Goal: Task Accomplishment & Management: Use online tool/utility

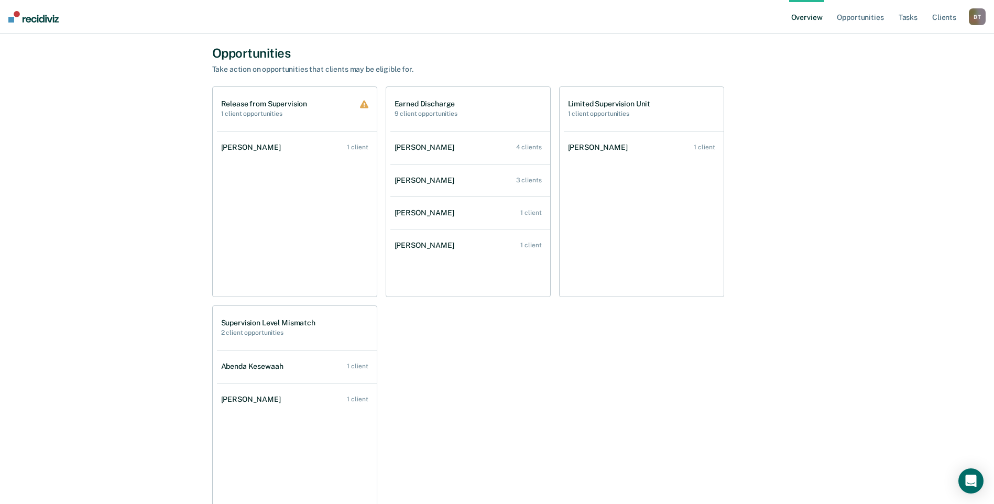
scroll to position [891, 0]
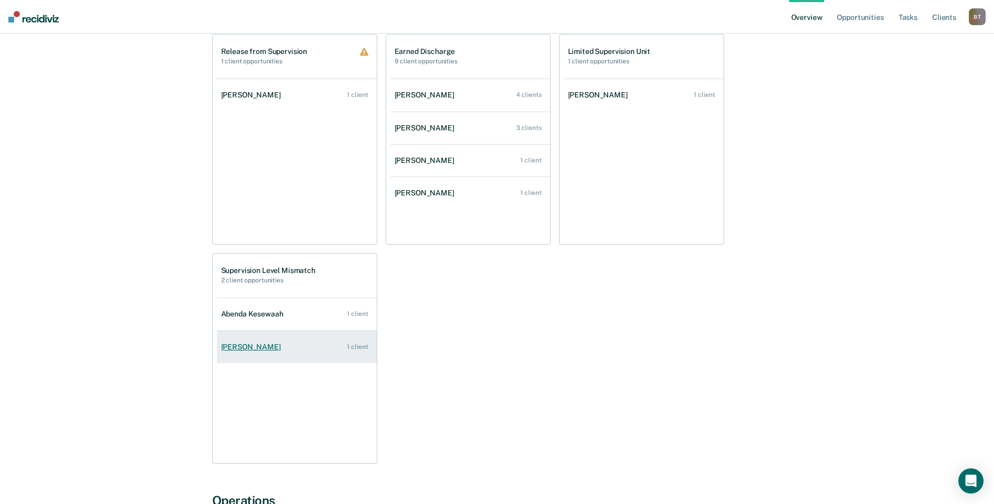
click at [261, 348] on div "[PERSON_NAME]" at bounding box center [253, 347] width 64 height 9
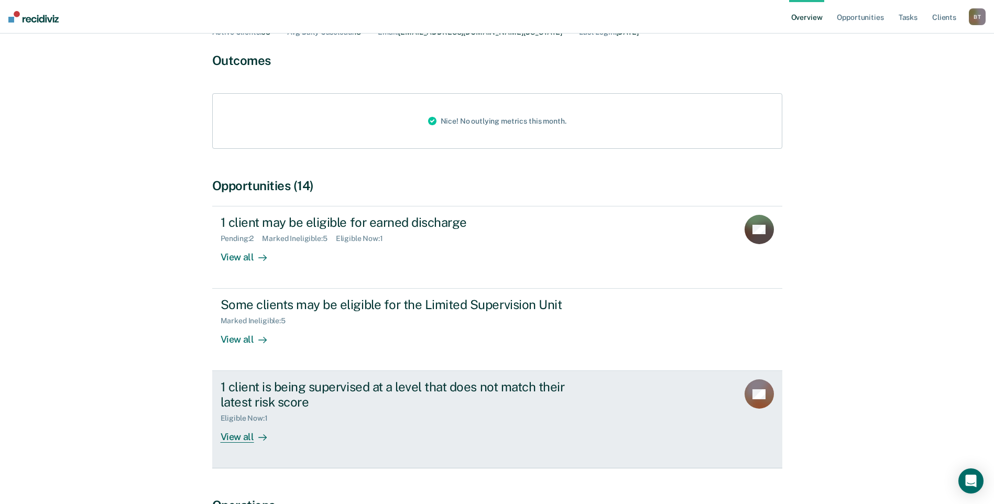
scroll to position [105, 0]
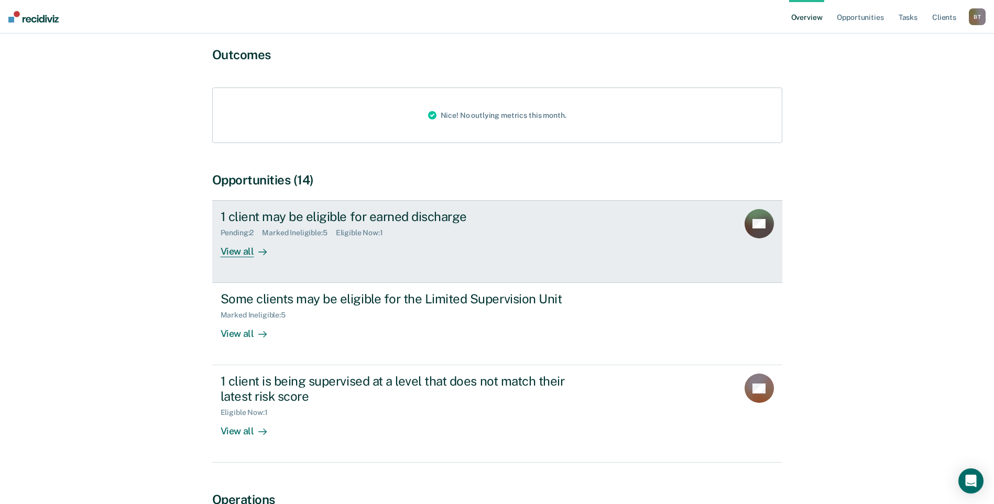
click at [239, 254] on div "View all" at bounding box center [250, 247] width 59 height 20
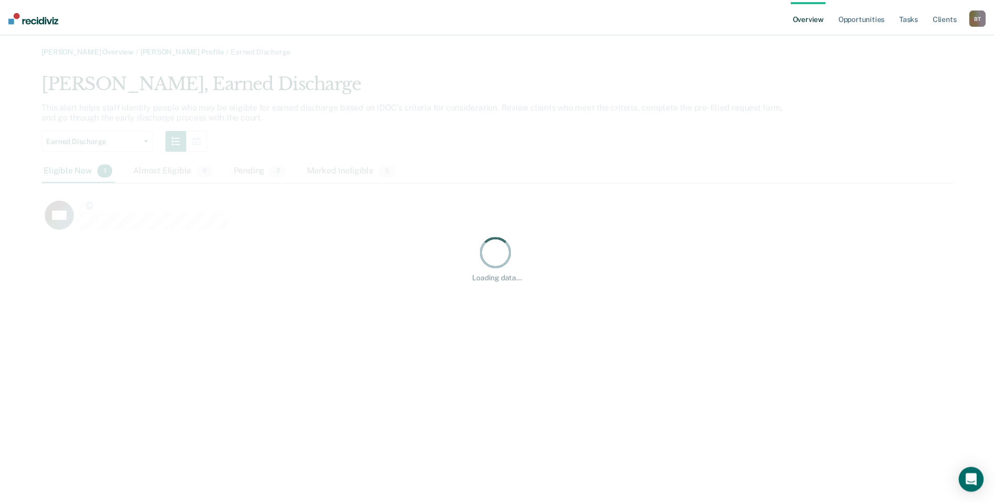
scroll to position [162, 910]
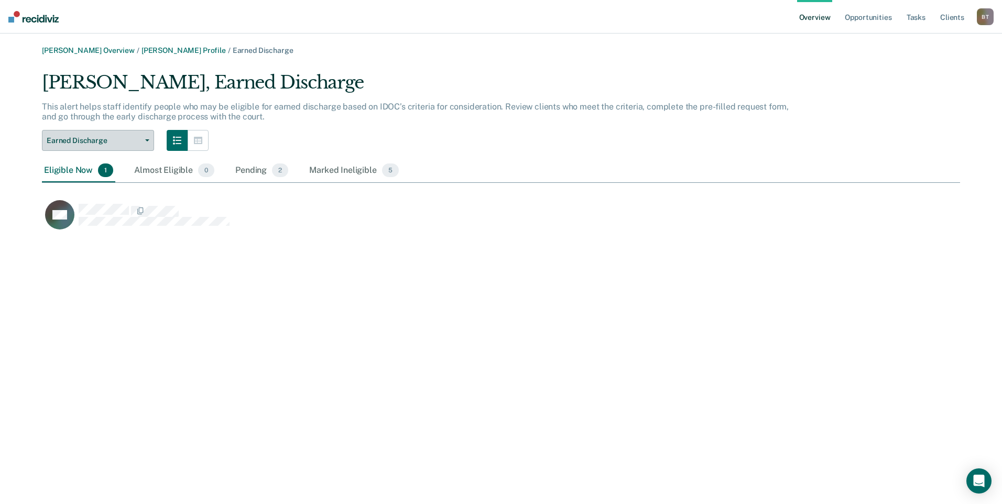
click at [148, 140] on icon "button" at bounding box center [147, 140] width 4 height 2
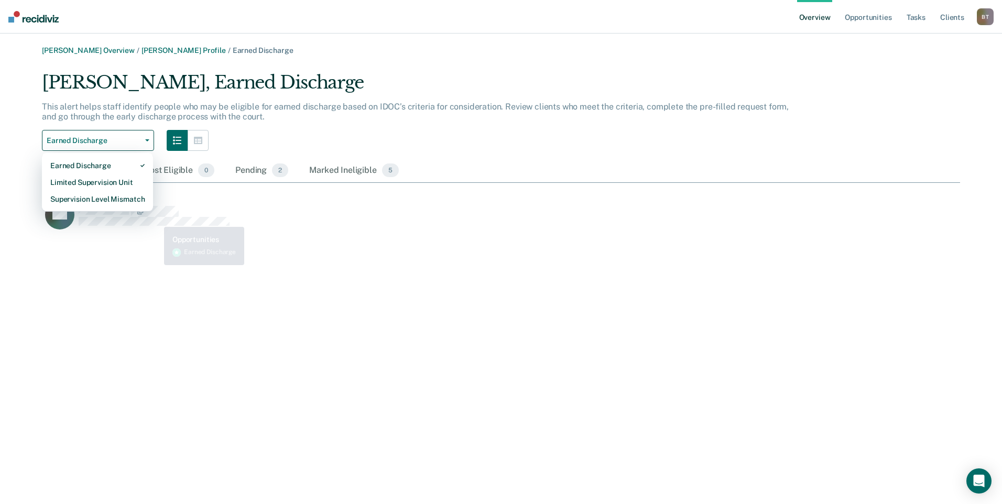
click at [291, 327] on div "[PERSON_NAME] Overview / [PERSON_NAME] Profile / Earned Discharge [PERSON_NAME]…" at bounding box center [501, 258] width 976 height 424
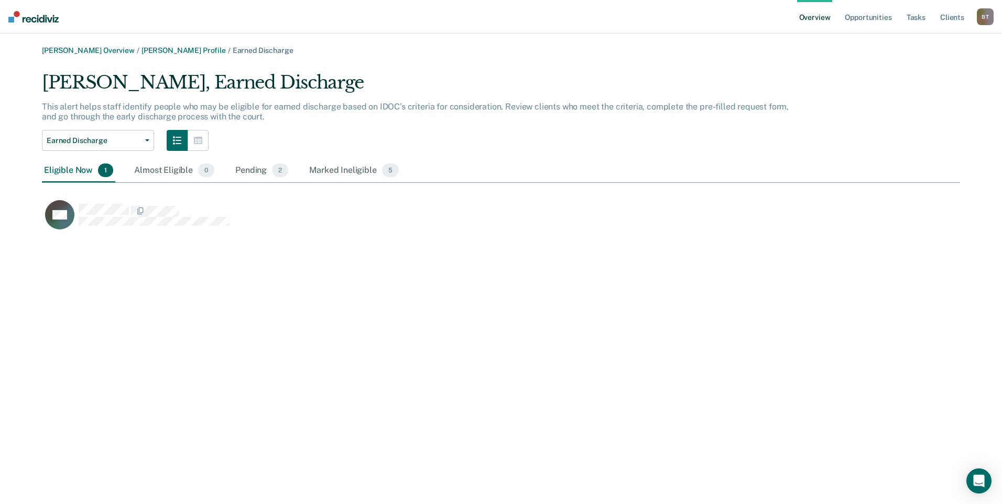
click at [807, 19] on link "Overview" at bounding box center [815, 17] width 36 height 34
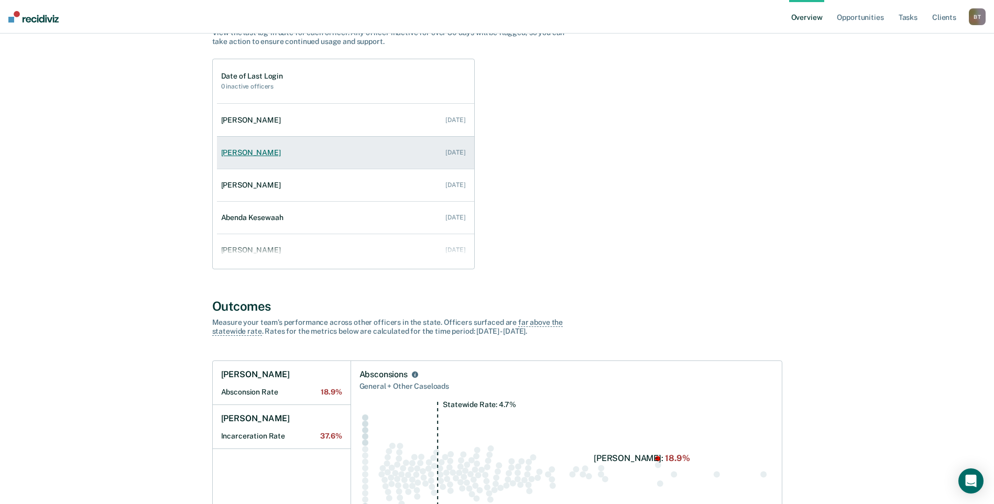
click at [255, 153] on div "[PERSON_NAME]" at bounding box center [253, 152] width 64 height 9
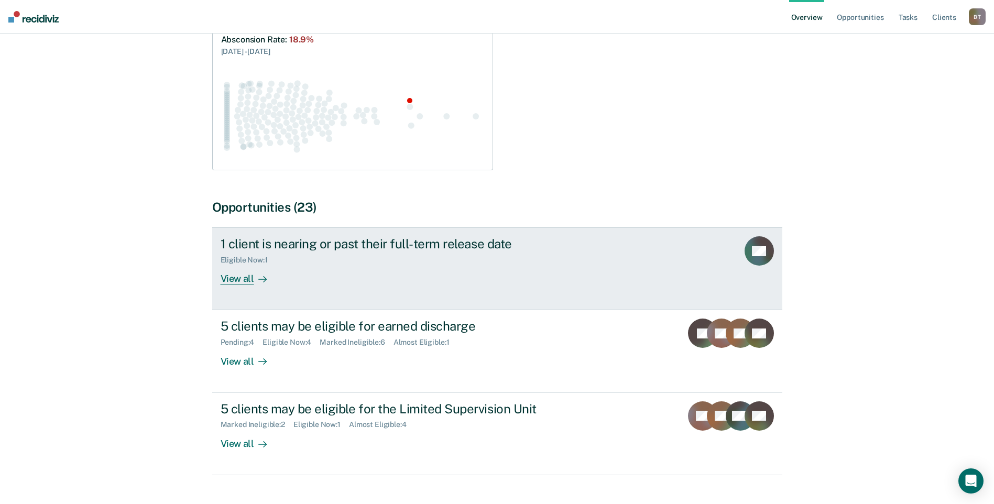
scroll to position [210, 0]
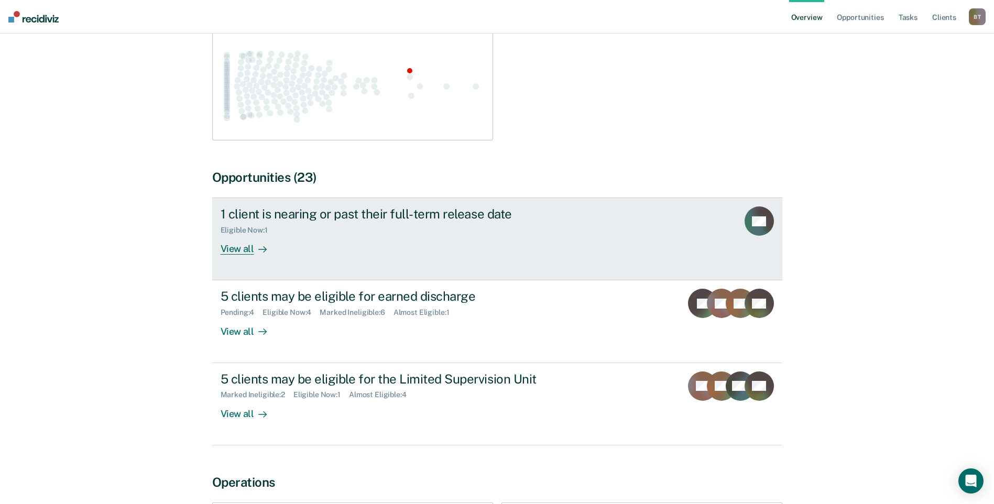
click at [234, 235] on div "View all" at bounding box center [250, 245] width 59 height 20
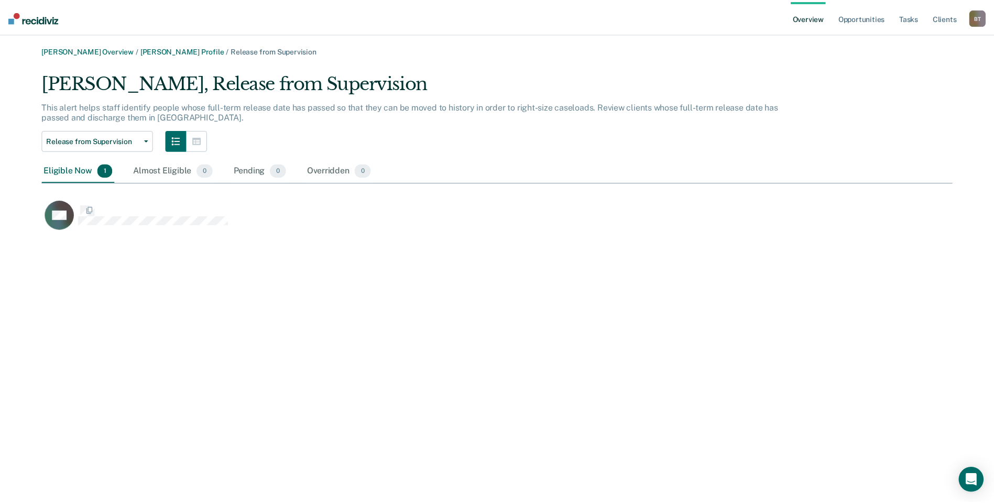
scroll to position [162, 910]
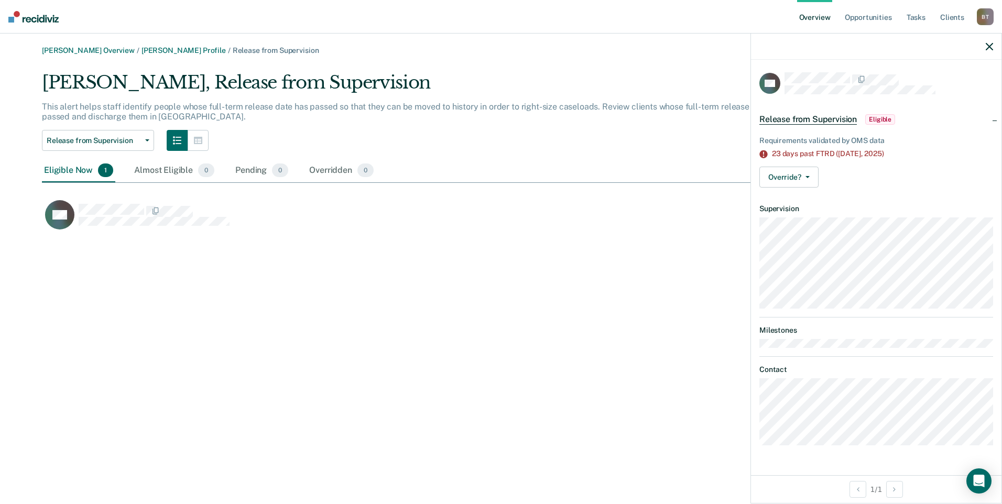
click at [812, 17] on link "Overview" at bounding box center [815, 17] width 36 height 34
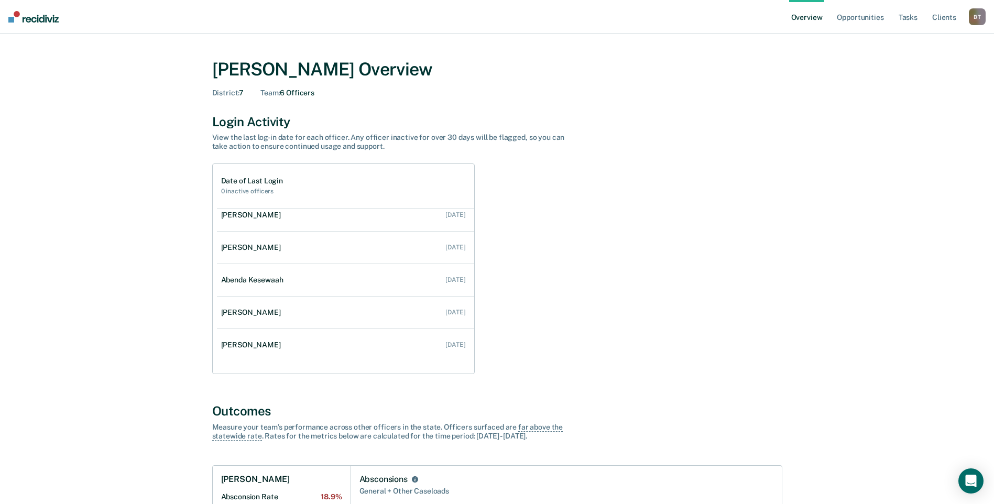
click at [805, 16] on link "Overview" at bounding box center [807, 17] width 36 height 34
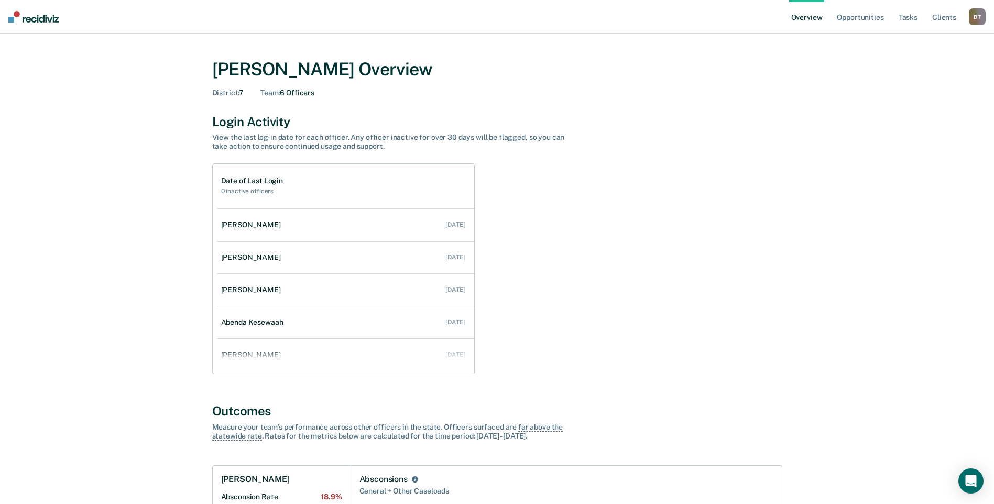
click at [811, 18] on link "Overview" at bounding box center [807, 17] width 36 height 34
click at [855, 16] on link "Opportunities" at bounding box center [859, 17] width 51 height 34
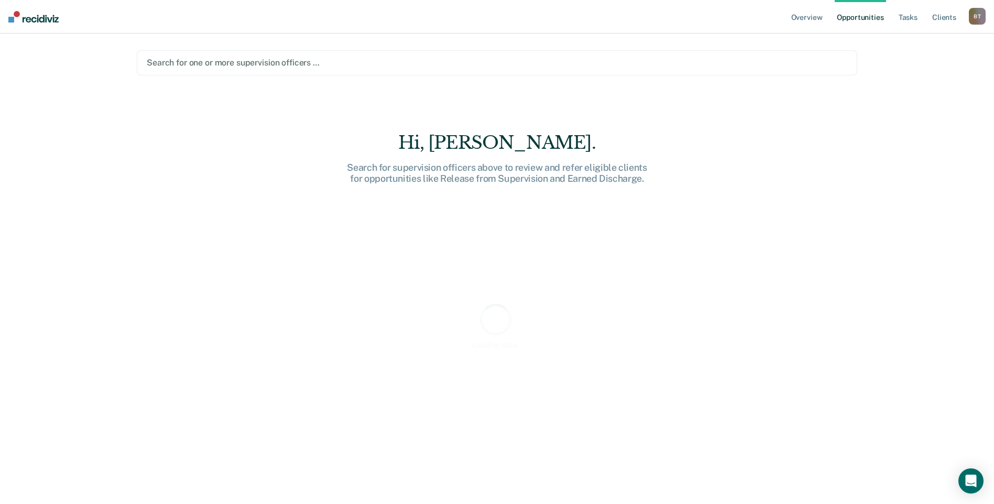
click at [287, 60] on div at bounding box center [497, 63] width 700 height 12
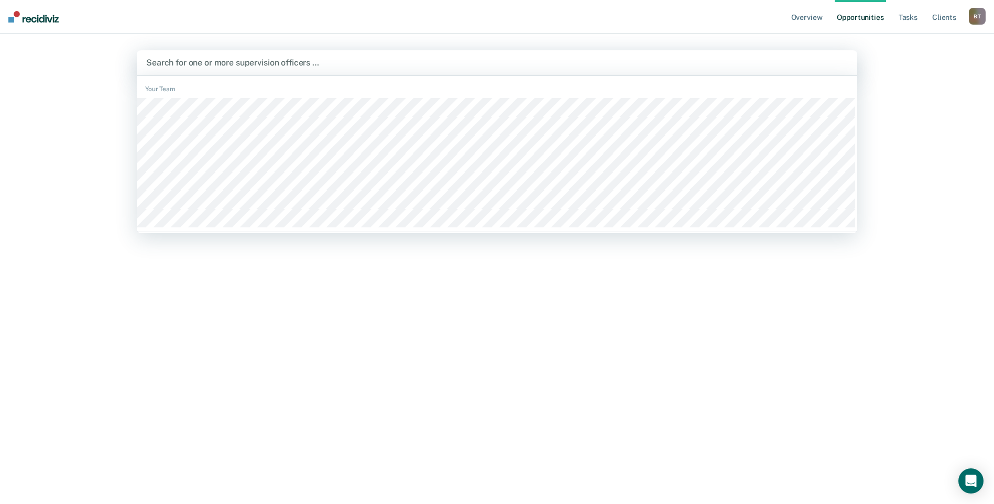
click at [205, 65] on div at bounding box center [496, 63] width 701 height 12
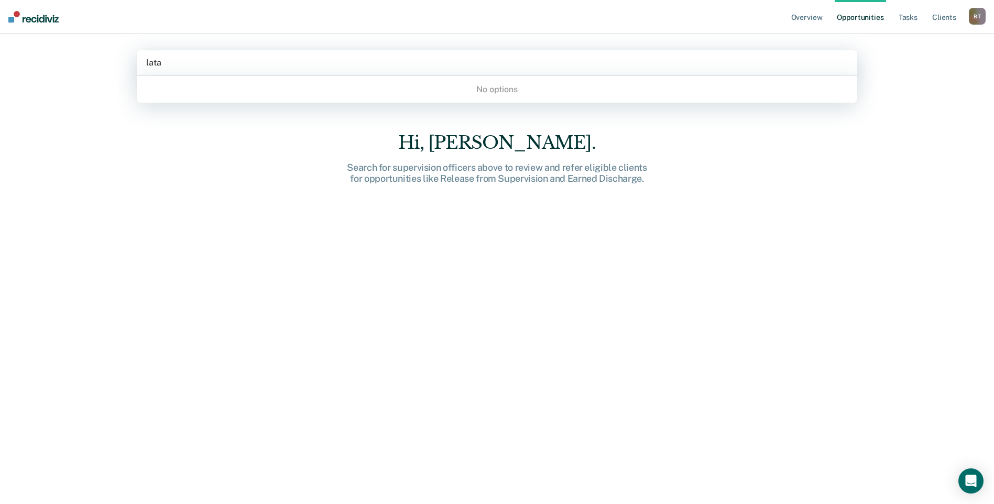
type input "lat"
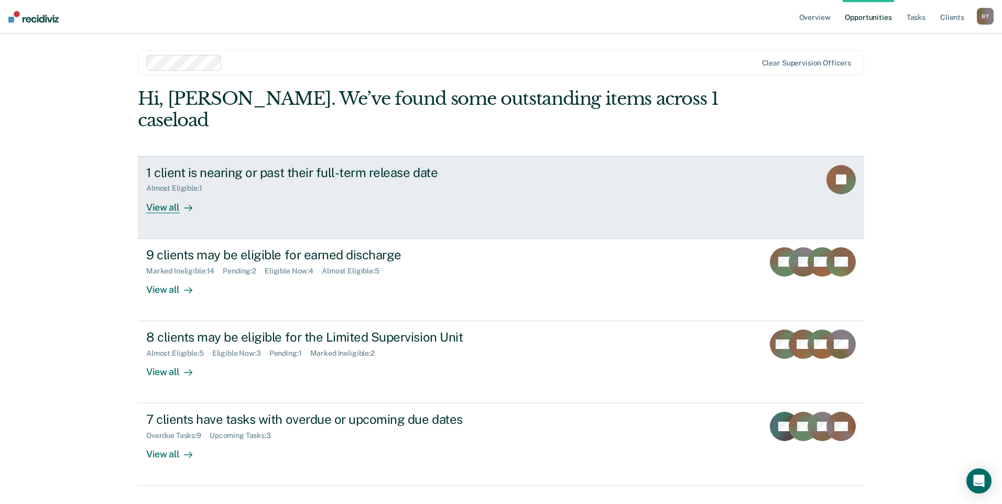
click at [156, 193] on div "View all" at bounding box center [175, 203] width 59 height 20
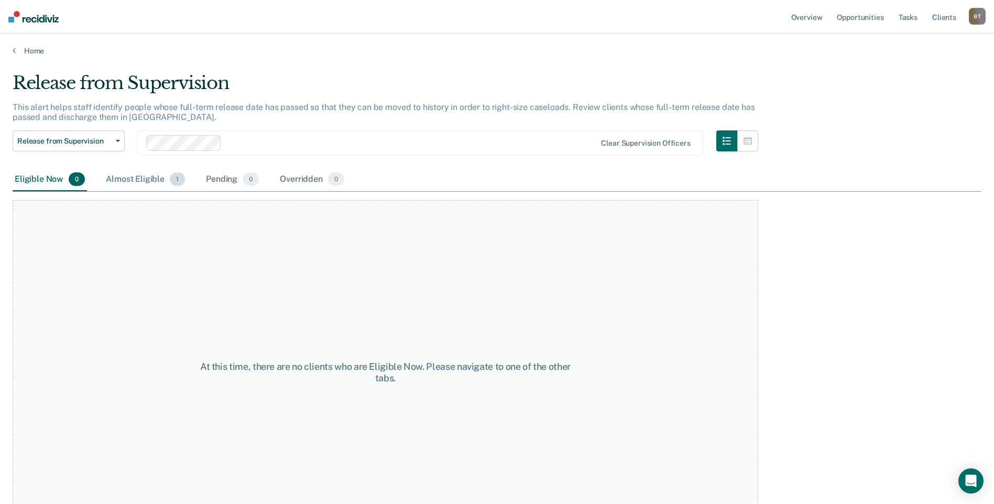
click at [128, 178] on div "Almost Eligible 1" at bounding box center [145, 179] width 83 height 23
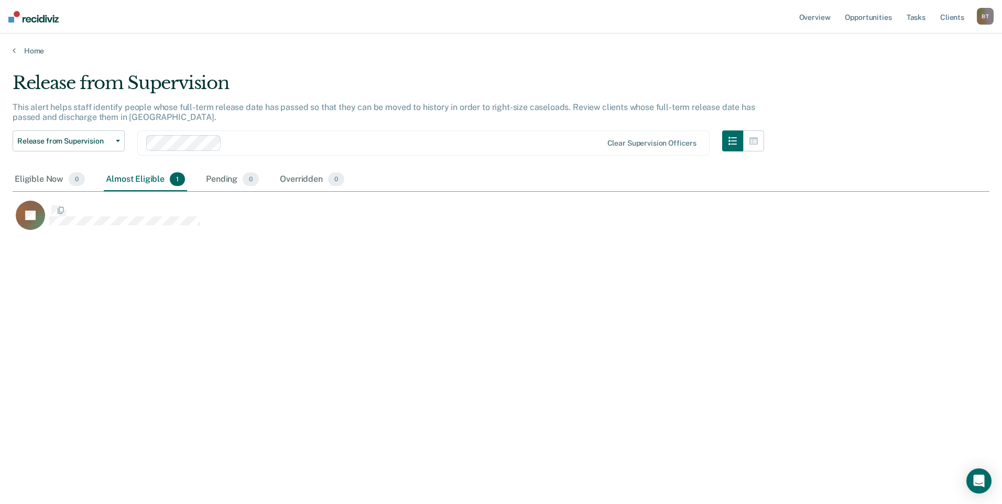
scroll to position [345, 969]
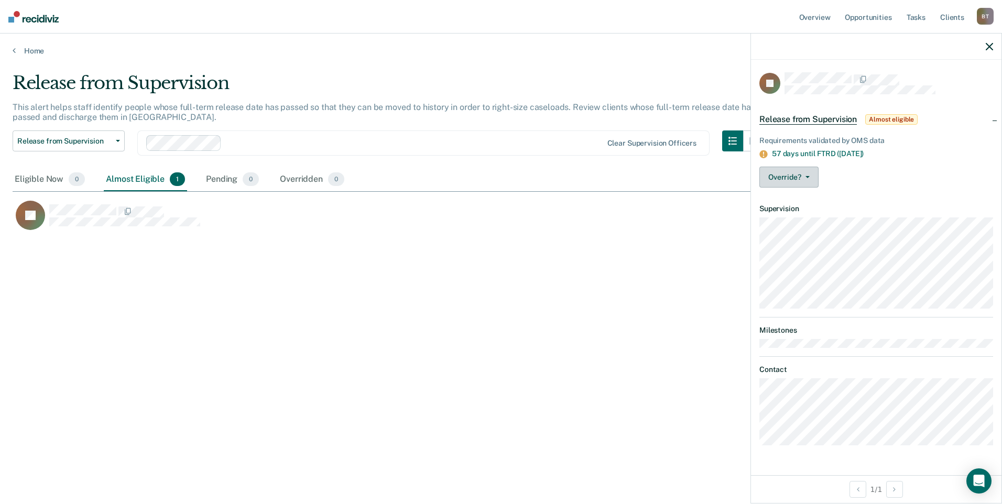
click at [806, 177] on button "Override?" at bounding box center [788, 177] width 59 height 21
click at [799, 216] on button "[PERSON_NAME]" at bounding box center [809, 219] width 101 height 17
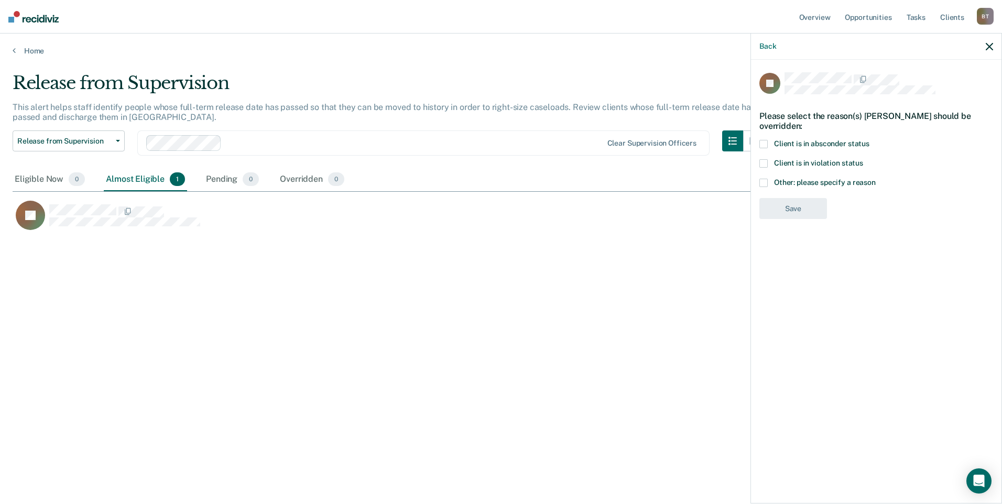
click at [763, 179] on span at bounding box center [763, 183] width 8 height 8
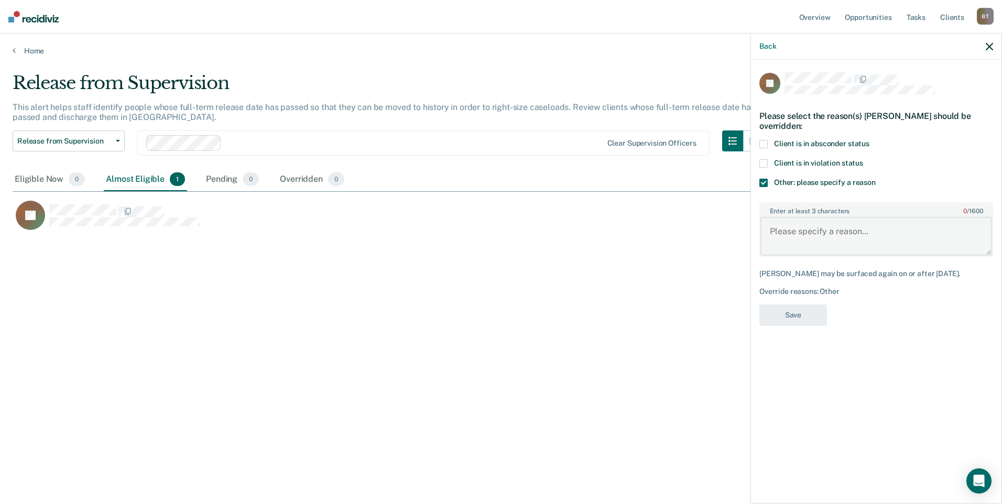
click at [779, 229] on textarea "Enter at least 3 characters 0 / 1600" at bounding box center [876, 236] width 232 height 39
type textarea "client passed away working on death certificate"
click at [798, 322] on button "Save" at bounding box center [793, 314] width 68 height 21
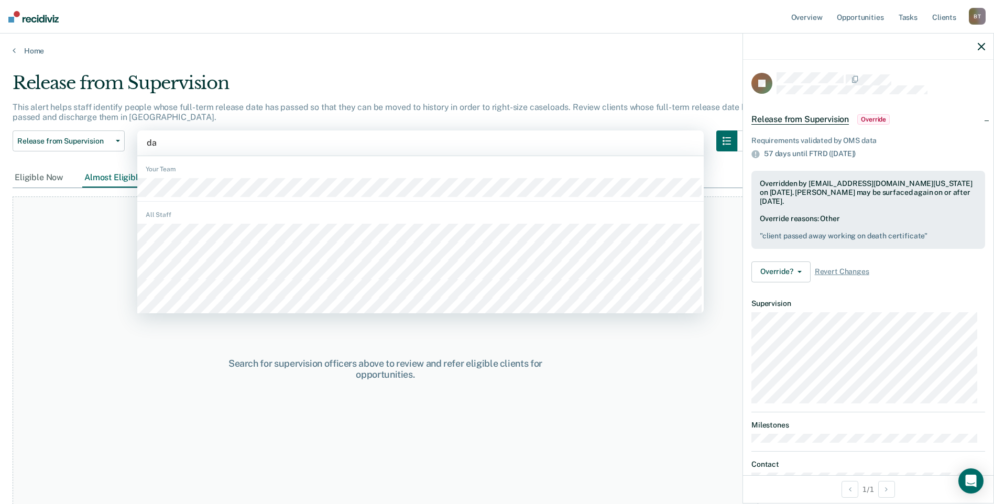
type input "[PERSON_NAME]"
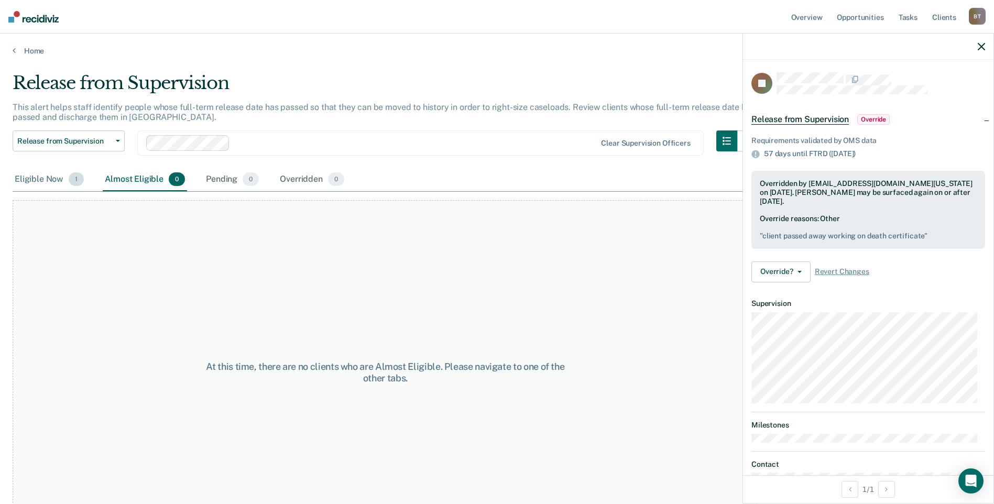
click at [40, 177] on div "Eligible Now 1" at bounding box center [49, 179] width 73 height 23
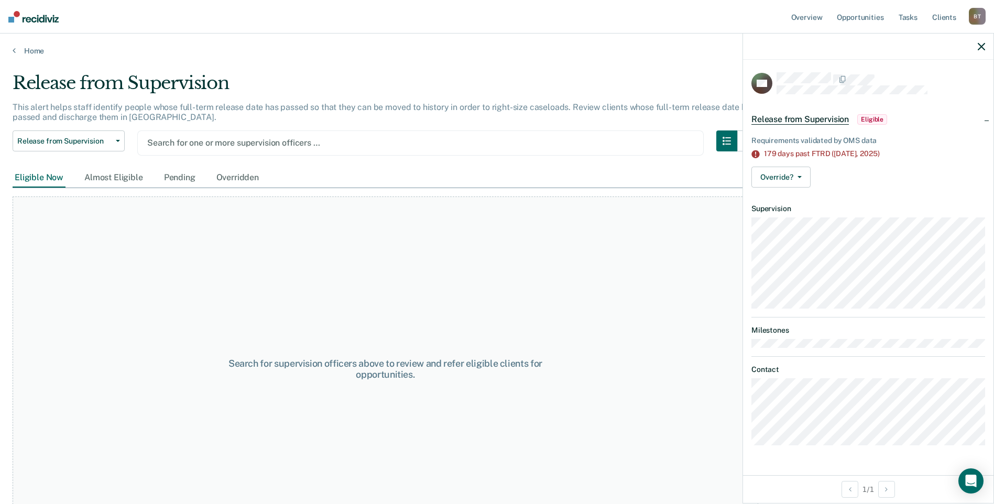
click at [217, 144] on div at bounding box center [420, 143] width 546 height 12
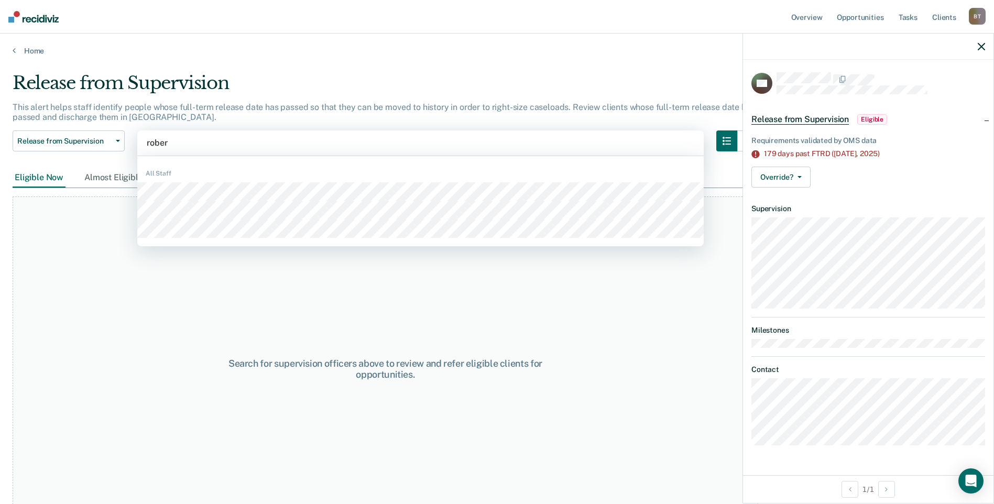
type input "[PERSON_NAME]"
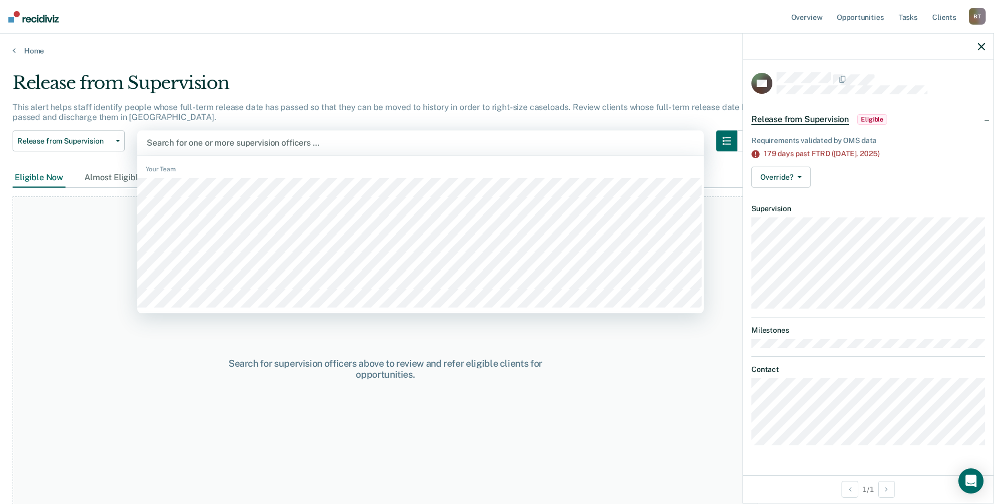
click at [216, 144] on div at bounding box center [420, 143] width 547 height 12
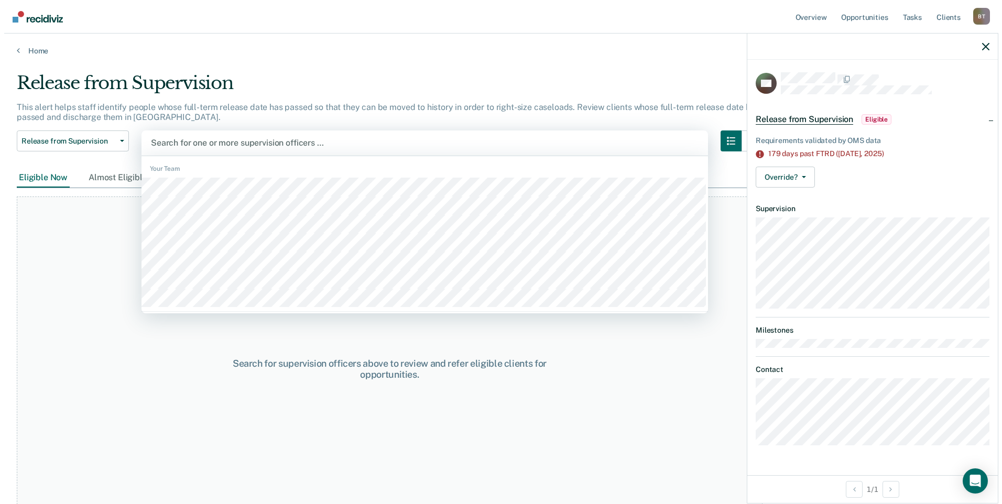
scroll to position [0, 0]
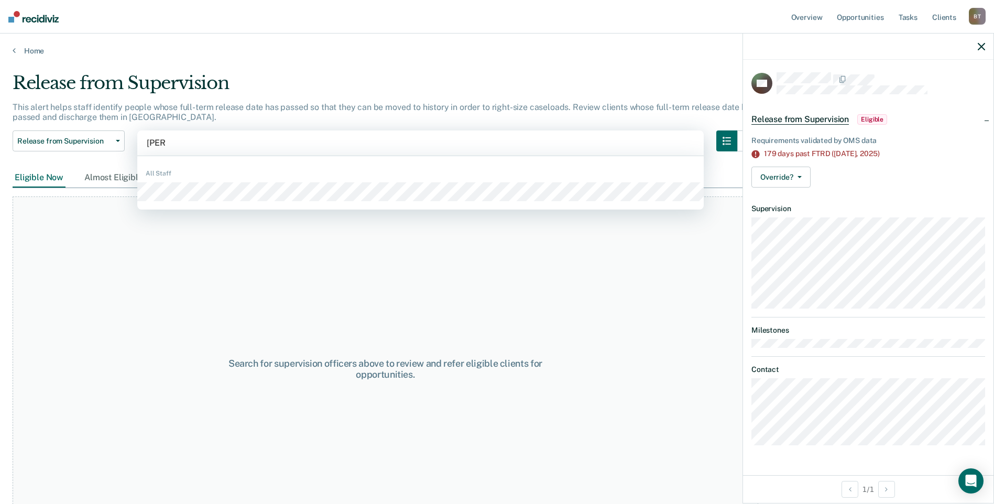
type input "hunter"
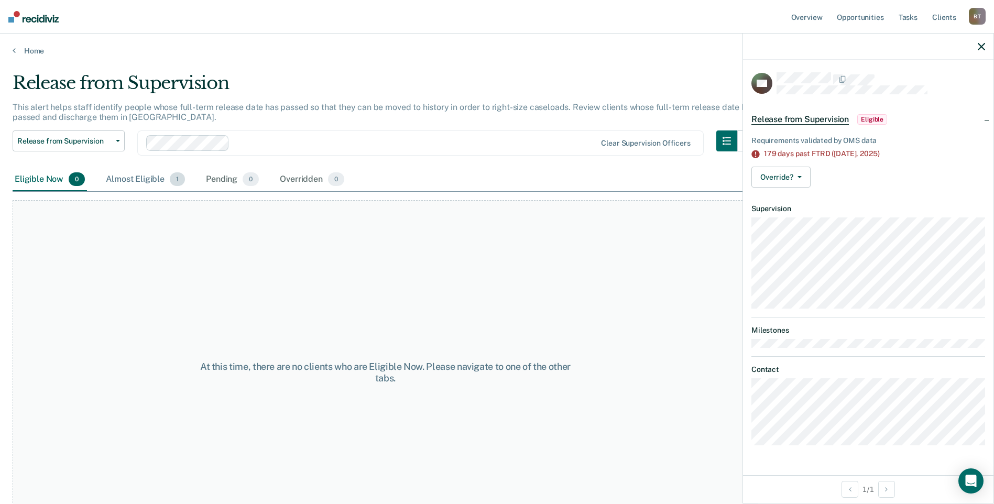
click at [139, 179] on div "Almost Eligible 1" at bounding box center [145, 179] width 83 height 23
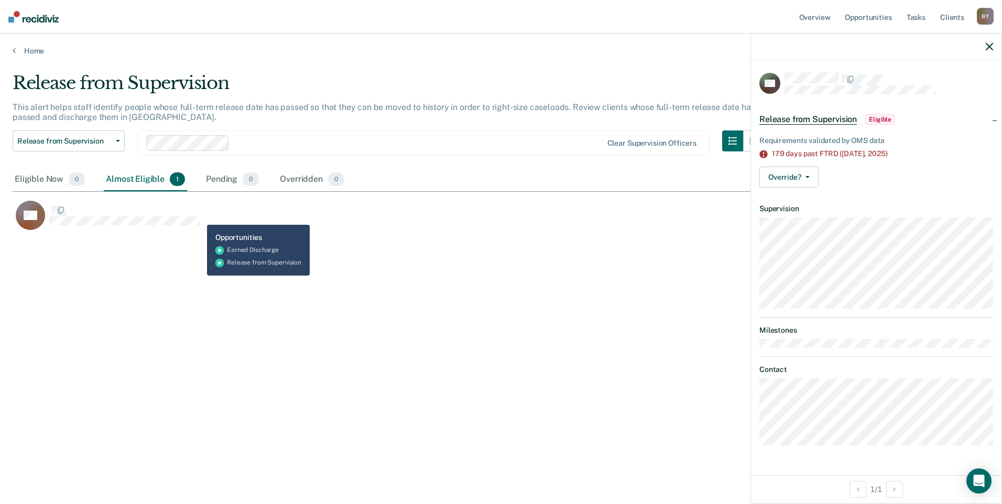
scroll to position [345, 969]
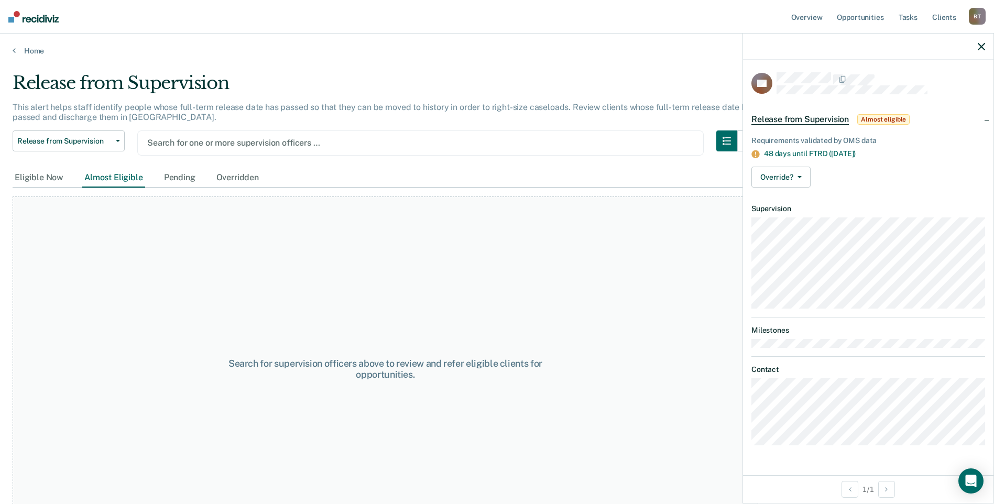
click at [217, 145] on div at bounding box center [420, 143] width 546 height 12
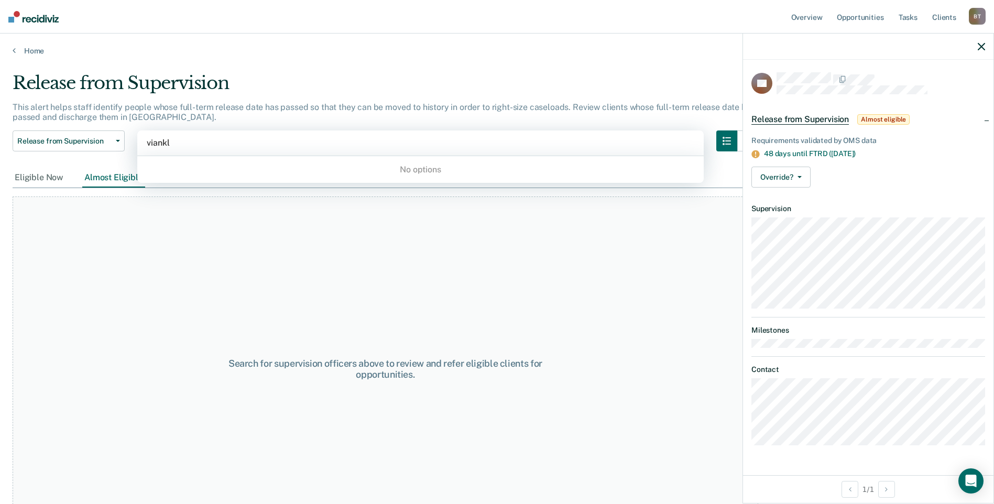
type input "viank"
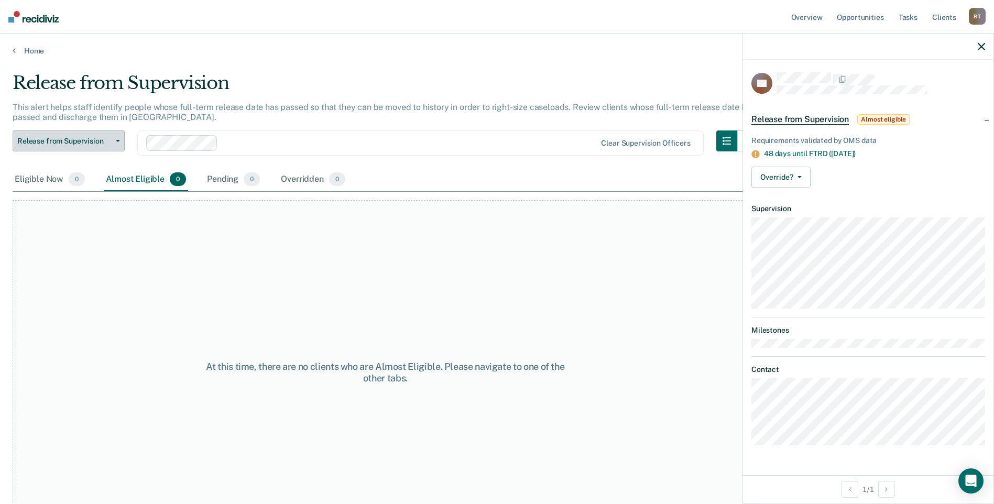
click at [117, 141] on icon "button" at bounding box center [118, 141] width 4 height 2
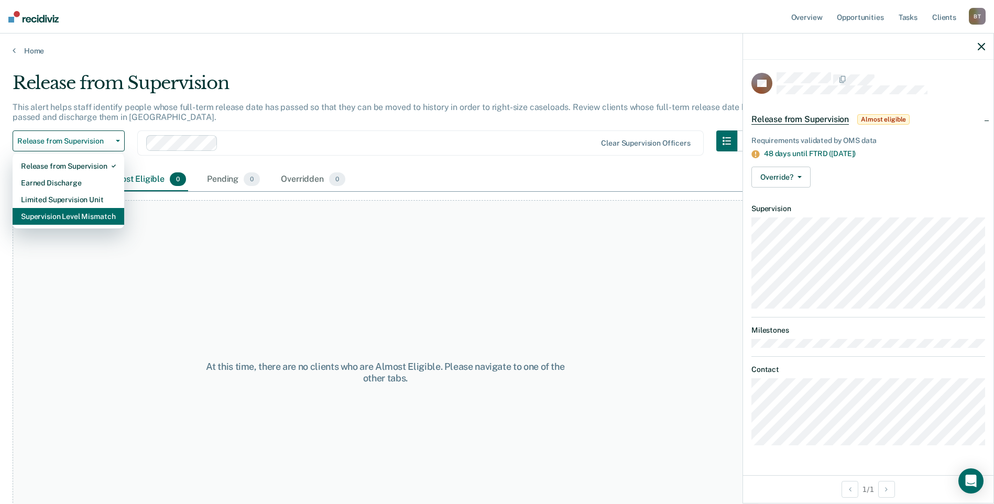
click at [96, 217] on div "Supervision Level Mismatch" at bounding box center [68, 216] width 95 height 17
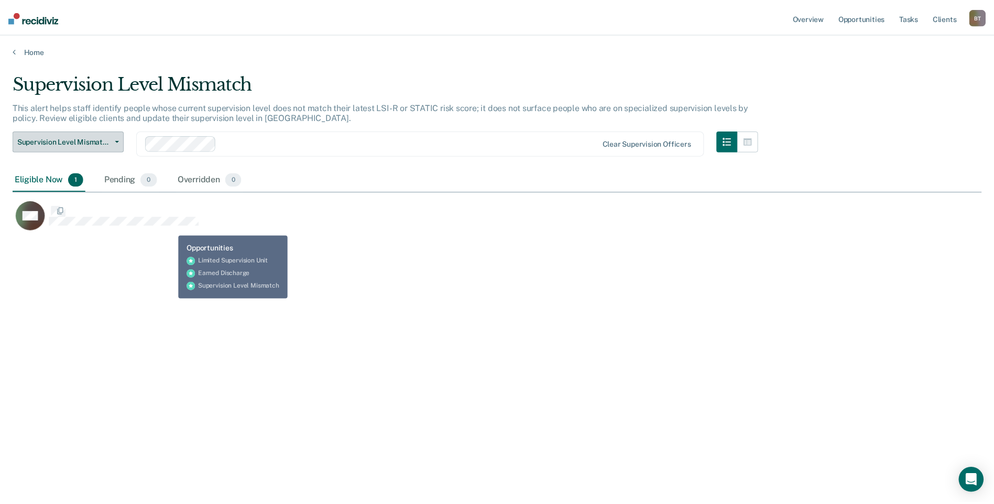
scroll to position [345, 969]
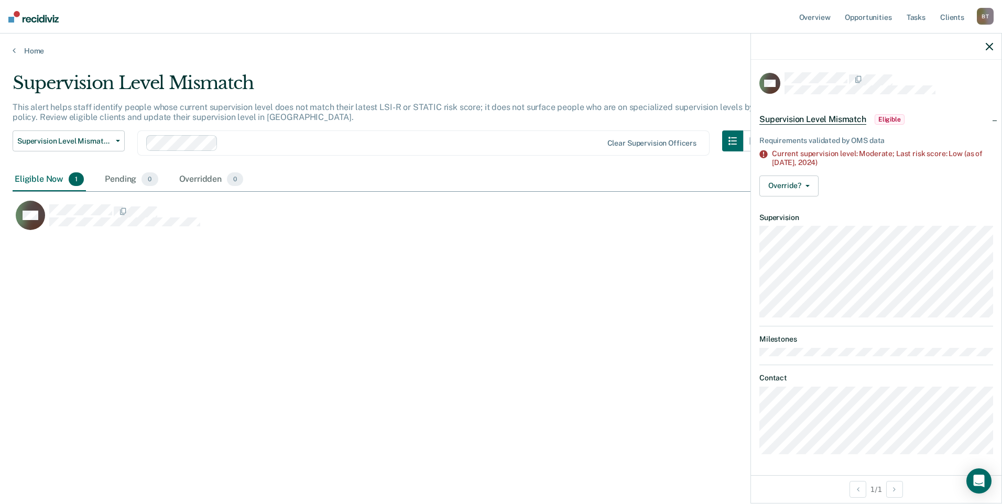
click at [990, 45] on icon "button" at bounding box center [988, 46] width 7 height 7
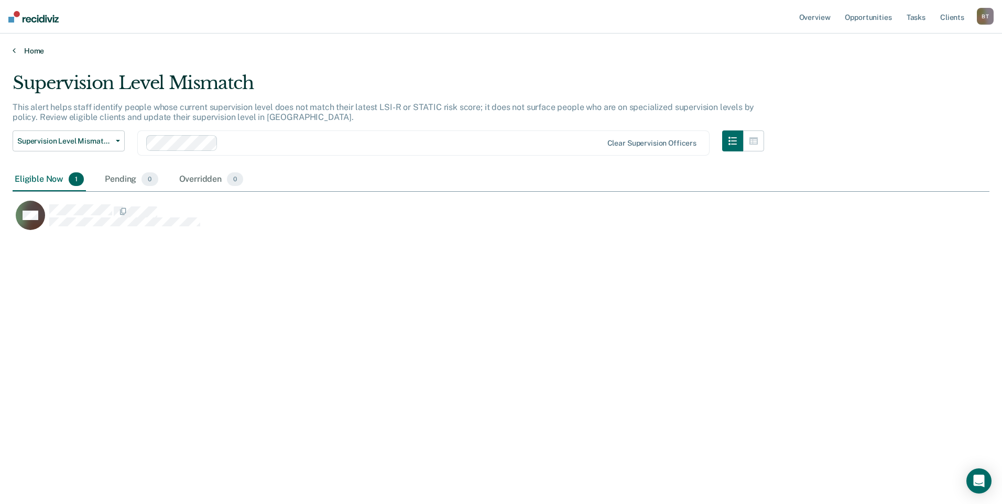
click at [36, 50] on link "Home" at bounding box center [501, 50] width 976 height 9
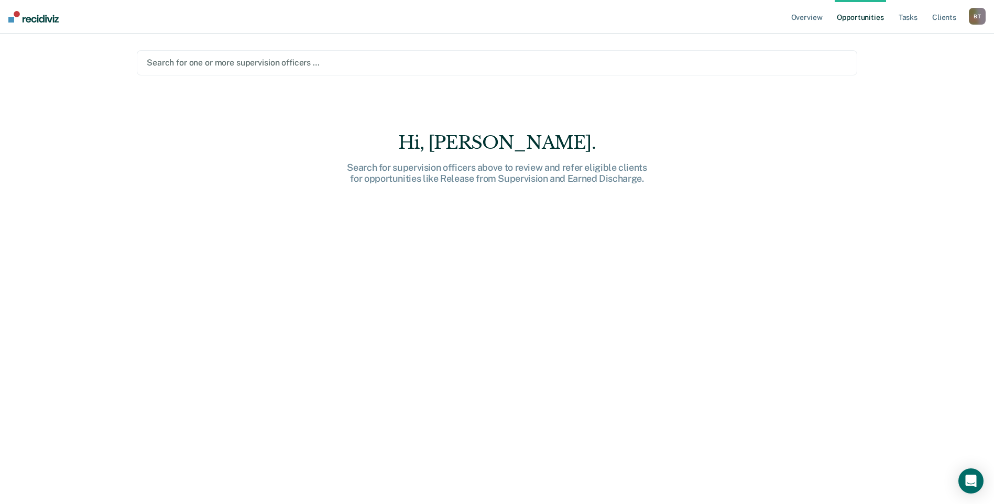
click at [972, 16] on div "B T" at bounding box center [977, 16] width 17 height 17
click at [919, 67] on link "Go to Operations" at bounding box center [935, 68] width 84 height 9
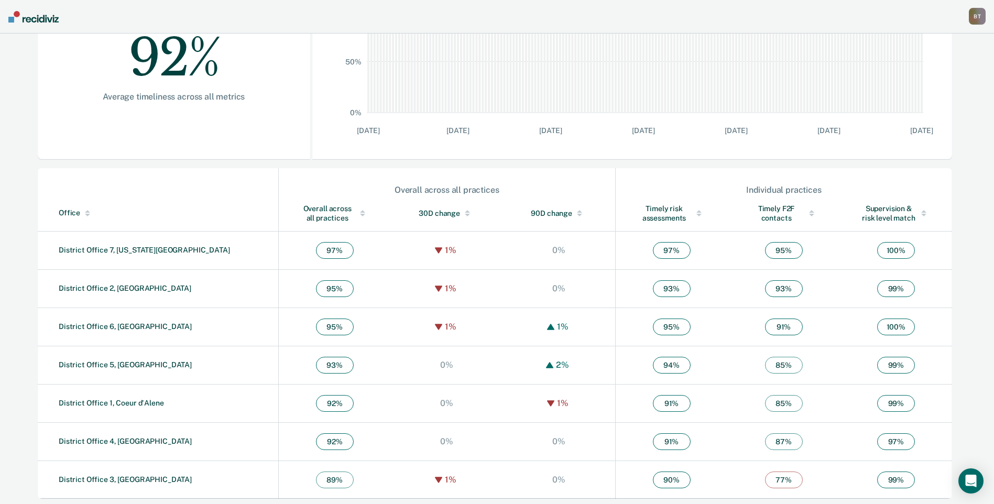
scroll to position [227, 0]
